Goal: Contribute content: Add original content to the website for others to see

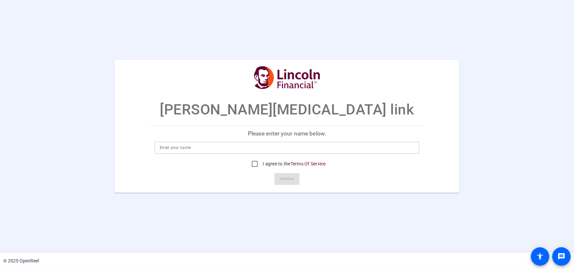
click at [204, 147] on input at bounding box center [287, 148] width 254 height 8
type input "[PERSON_NAME]"
drag, startPoint x: 256, startPoint y: 161, endPoint x: 258, endPoint y: 164, distance: 3.6
click at [255, 161] on input "I agree to the Terms Of Service" at bounding box center [254, 163] width 13 height 13
checkbox input "true"
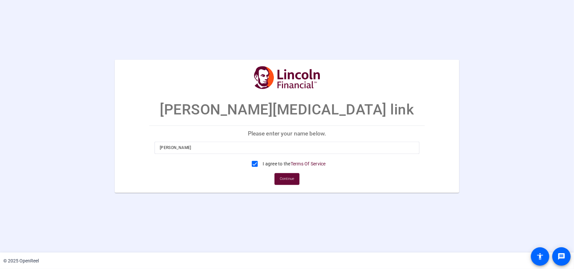
click at [278, 175] on span at bounding box center [286, 179] width 25 height 16
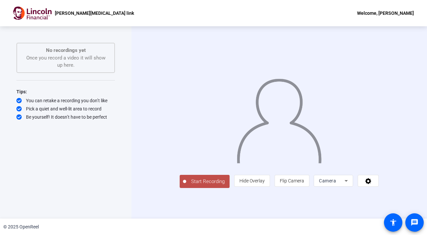
click at [186, 185] on span "Start Recording" at bounding box center [207, 182] width 43 height 8
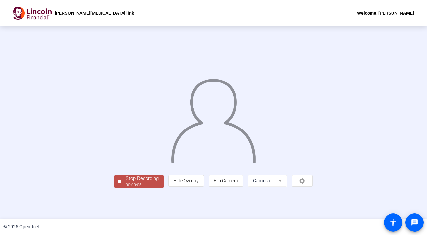
click at [303, 98] on div at bounding box center [213, 113] width 198 height 112
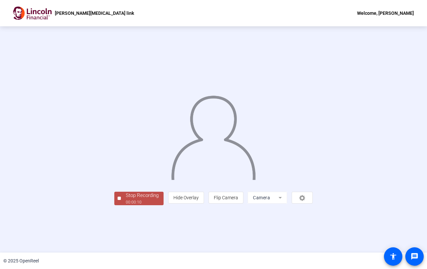
click at [126, 199] on div "Stop Recording" at bounding box center [142, 196] width 33 height 8
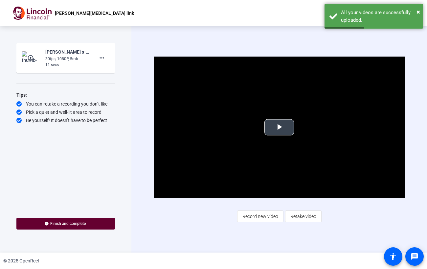
click at [279, 127] on span "Video Player" at bounding box center [279, 127] width 0 height 0
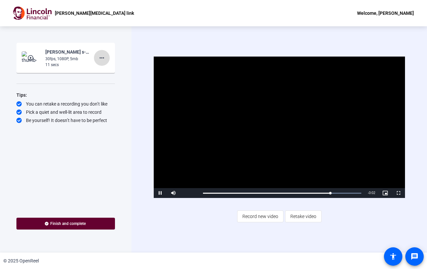
click at [99, 59] on mat-icon "more_horiz" at bounding box center [102, 58] width 8 height 8
click at [115, 72] on span "Delete clip" at bounding box center [112, 71] width 26 height 8
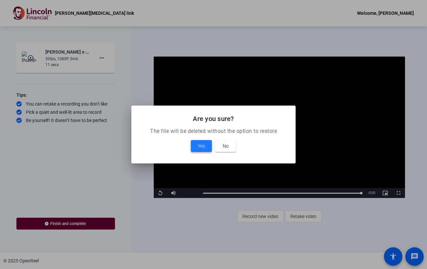
click at [198, 148] on span "Yes" at bounding box center [201, 146] width 7 height 8
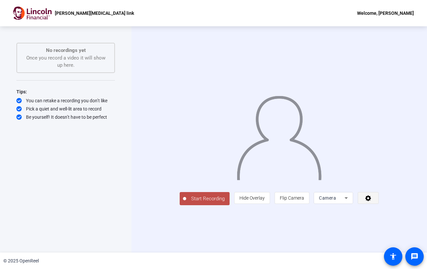
click at [372, 201] on icon at bounding box center [369, 198] width 8 height 7
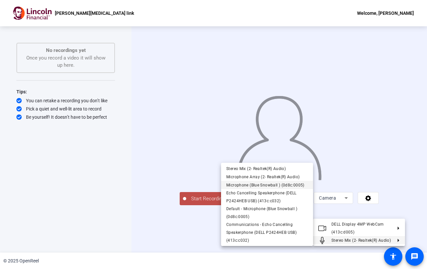
click at [260, 184] on span "Microphone (Blue Snowball ) (0d8c:0005)" at bounding box center [265, 184] width 78 height 5
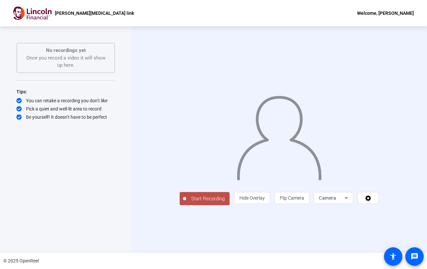
click at [186, 202] on span "Start Recording" at bounding box center [207, 199] width 43 height 8
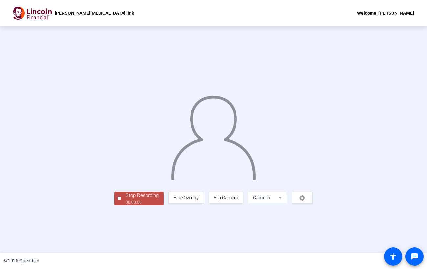
click at [126, 205] on div "00:00:06" at bounding box center [142, 202] width 33 height 6
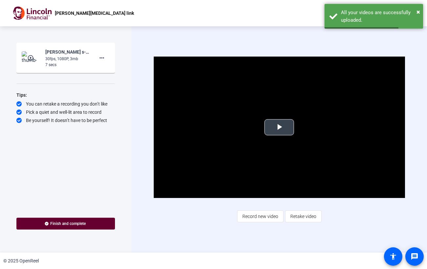
click at [279, 127] on span "Video Player" at bounding box center [279, 127] width 0 height 0
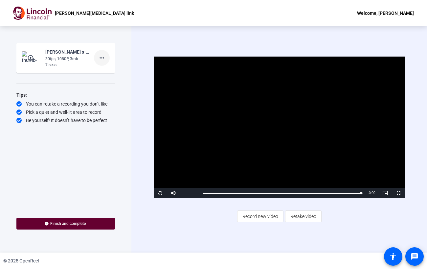
click at [100, 60] on mat-icon "more_horiz" at bounding box center [102, 58] width 8 height 8
click at [111, 71] on span "Delete clip" at bounding box center [112, 71] width 26 height 8
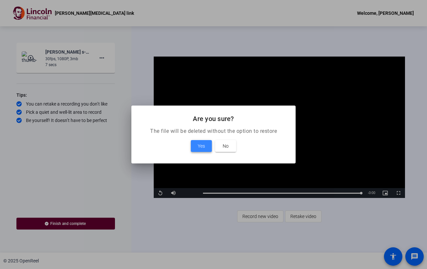
click at [199, 147] on span "Yes" at bounding box center [201, 146] width 7 height 8
